Goal: Task Accomplishment & Management: Manage account settings

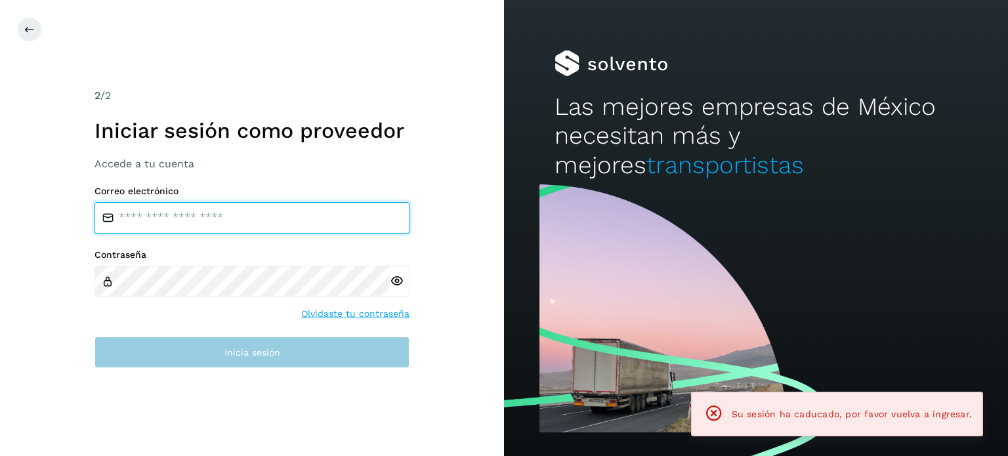
type input "**********"
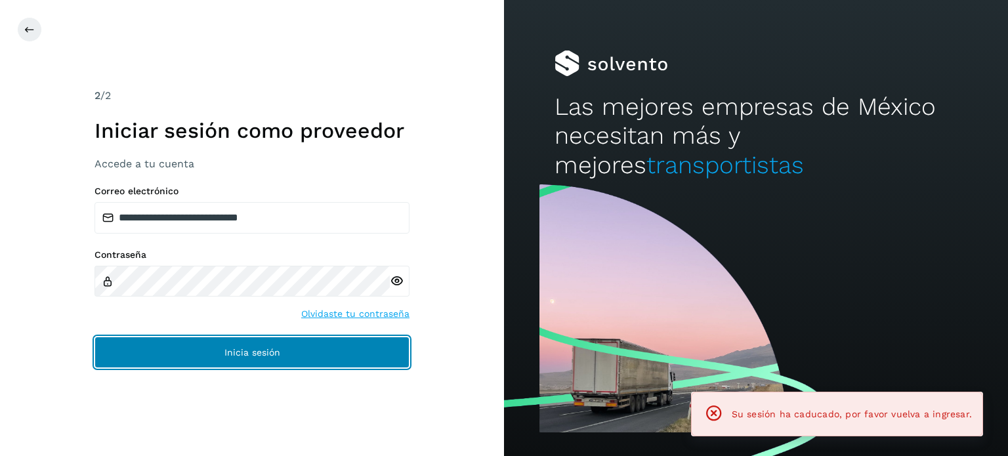
click at [378, 364] on button "Inicia sesión" at bounding box center [251, 352] width 315 height 31
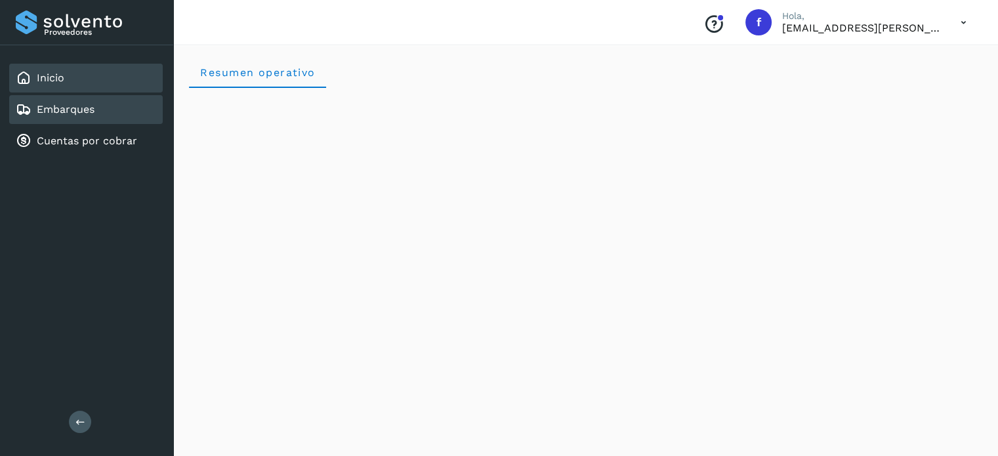
click at [68, 116] on div "Embarques" at bounding box center [55, 110] width 79 height 16
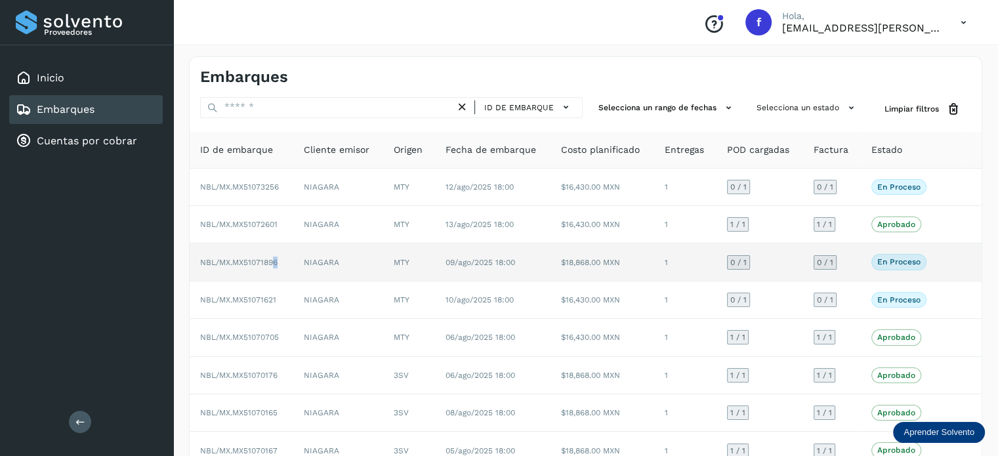
click at [276, 264] on span "NBL/MX.MX51071896" at bounding box center [238, 262] width 77 height 9
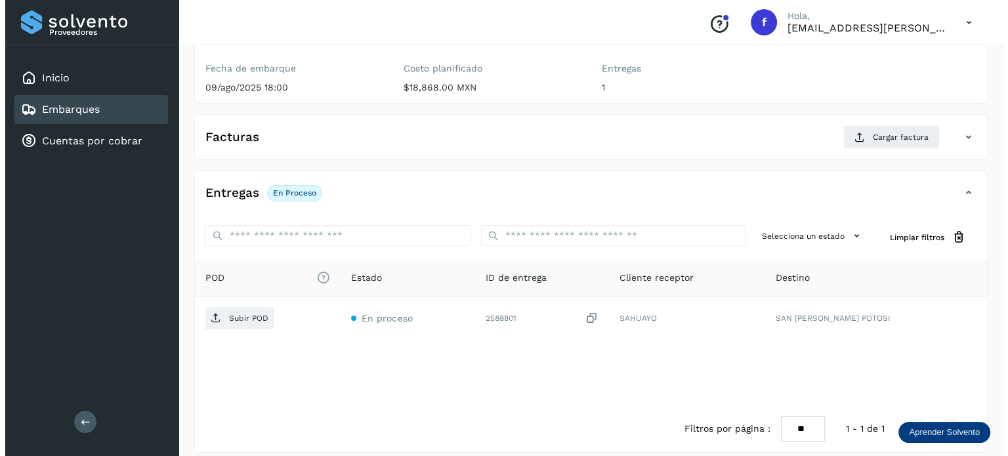
scroll to position [165, 0]
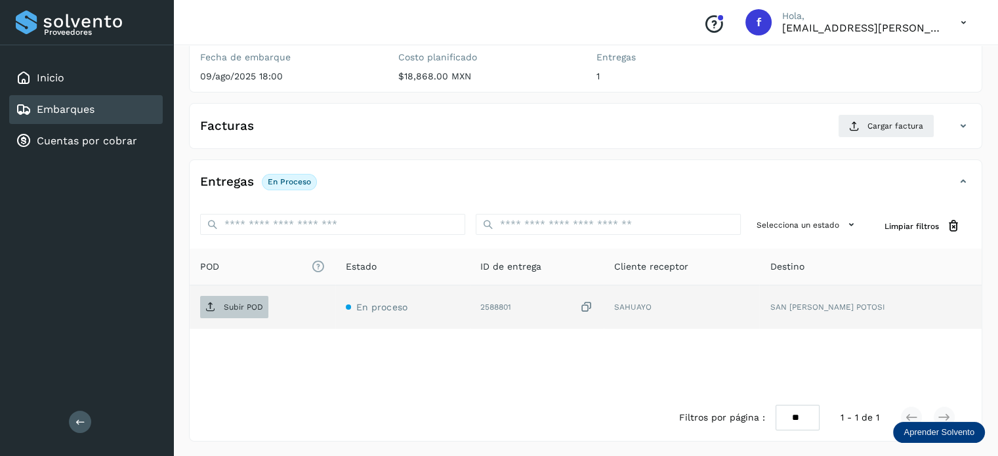
click at [224, 306] on p "Subir POD" at bounding box center [243, 306] width 39 height 9
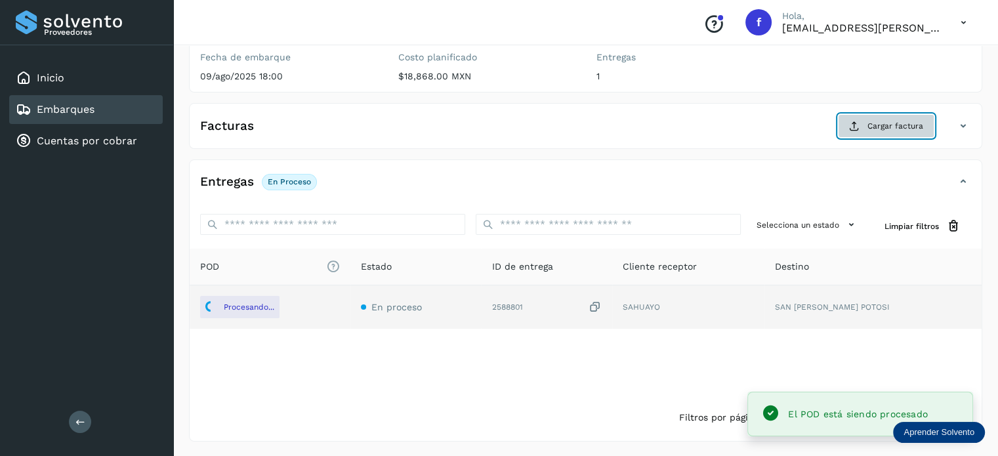
click at [907, 127] on span "Cargar factura" at bounding box center [895, 126] width 56 height 12
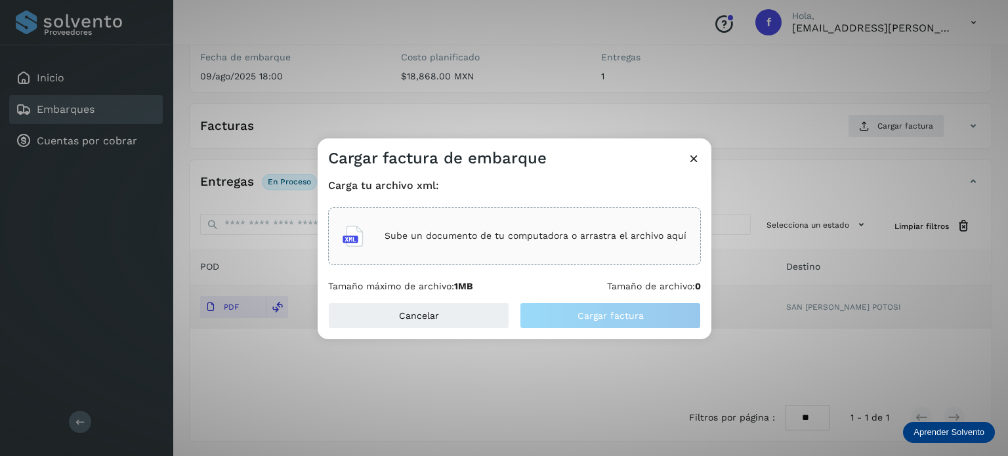
click at [532, 246] on div "Sube un documento de tu computadora o arrastra el archivo aquí" at bounding box center [514, 235] width 344 height 35
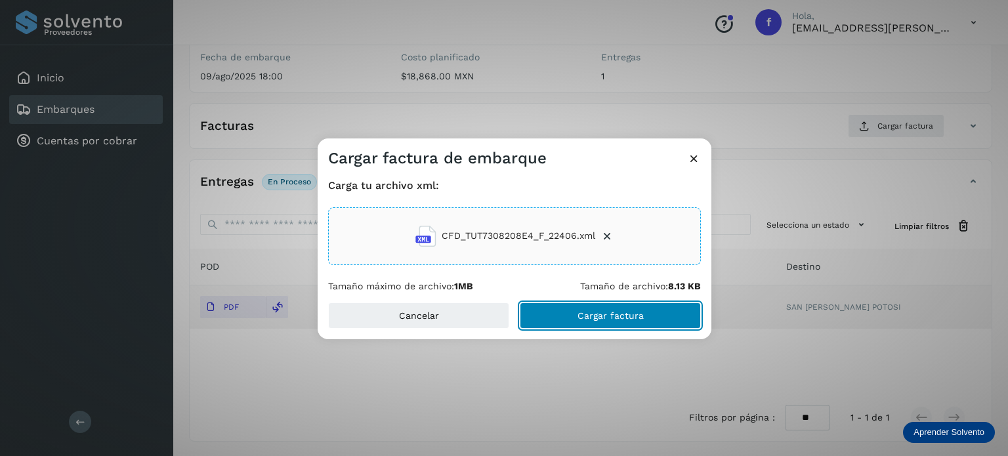
click at [593, 311] on span "Cargar factura" at bounding box center [610, 315] width 66 height 9
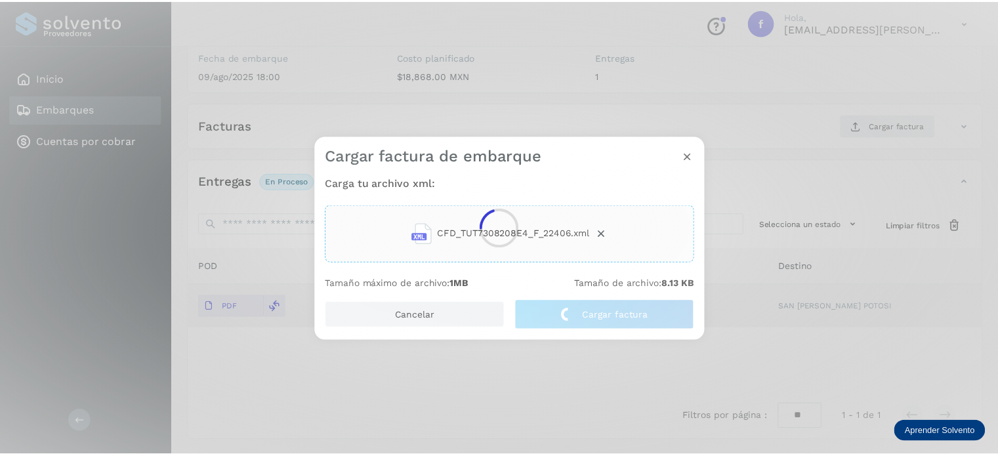
scroll to position [164, 0]
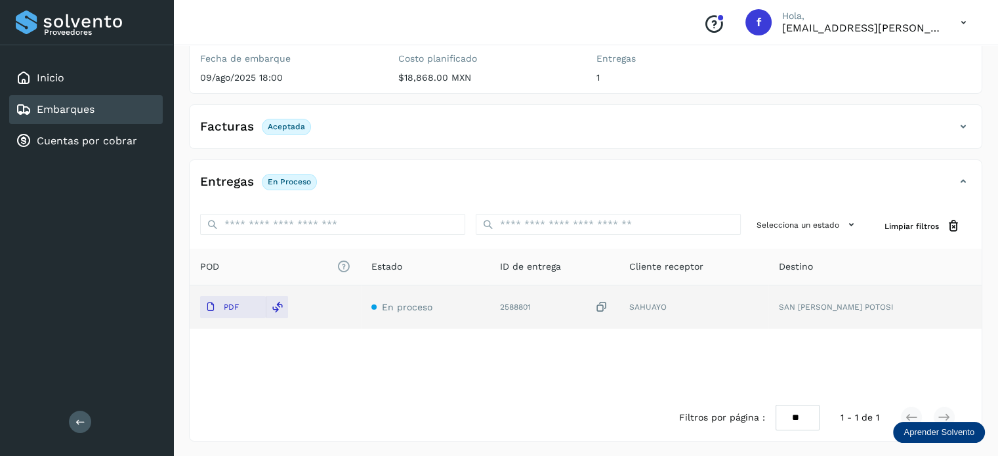
click at [693, 159] on div "Entregas En proceso Selecciona un estado Limpiar filtros POD El tamaño máximo d…" at bounding box center [585, 299] width 793 height 281
click at [91, 113] on link "Embarques" at bounding box center [66, 109] width 58 height 12
